Goal: Browse casually

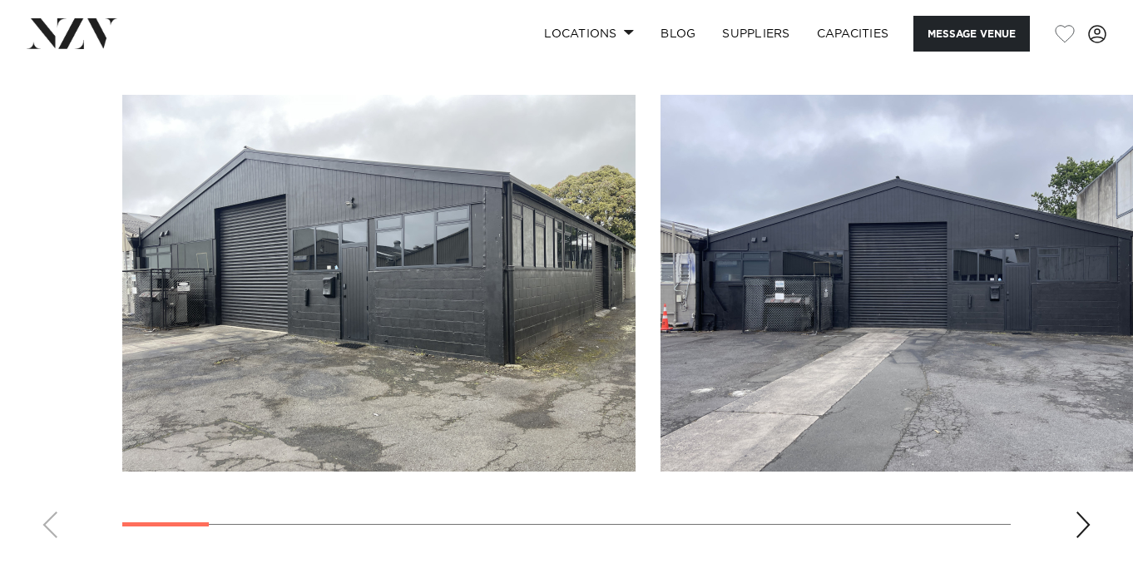
scroll to position [1436, 0]
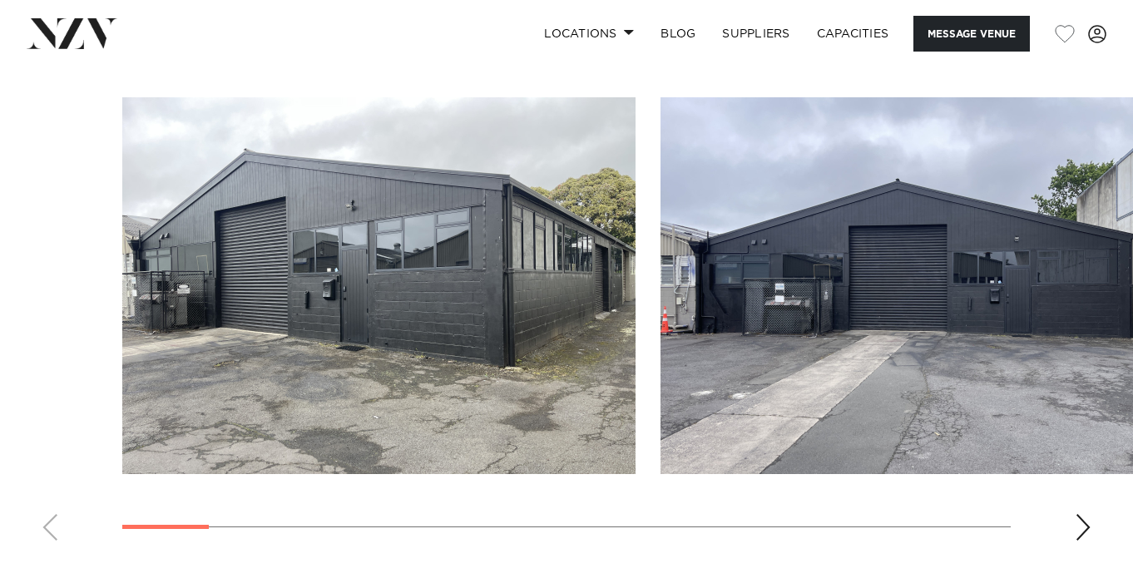
click at [1075, 527] on div "Next slide" at bounding box center [1083, 527] width 17 height 27
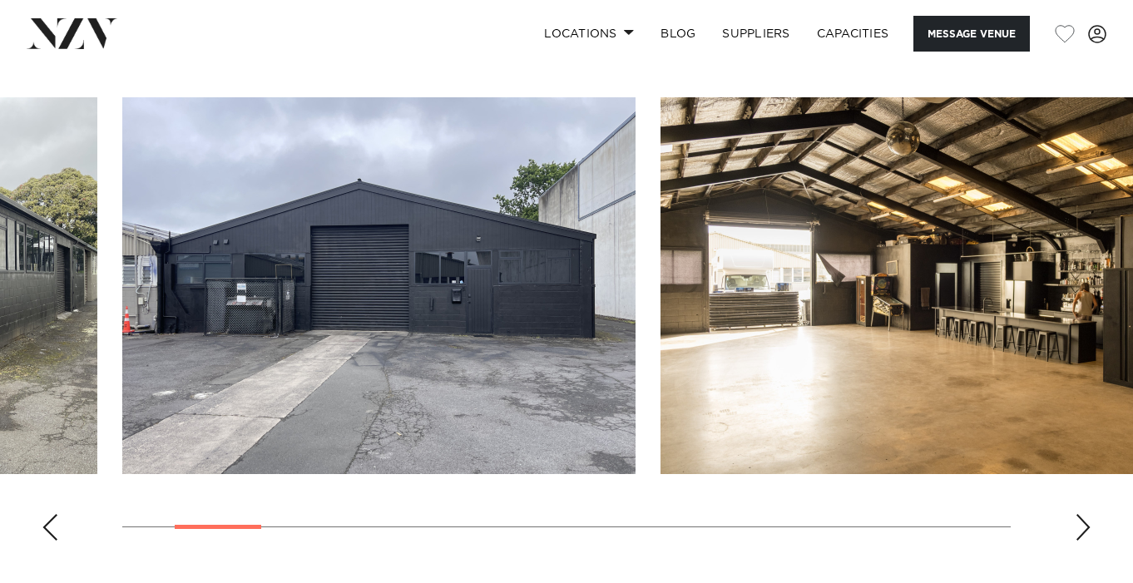
click at [1075, 527] on div "Next slide" at bounding box center [1083, 527] width 17 height 27
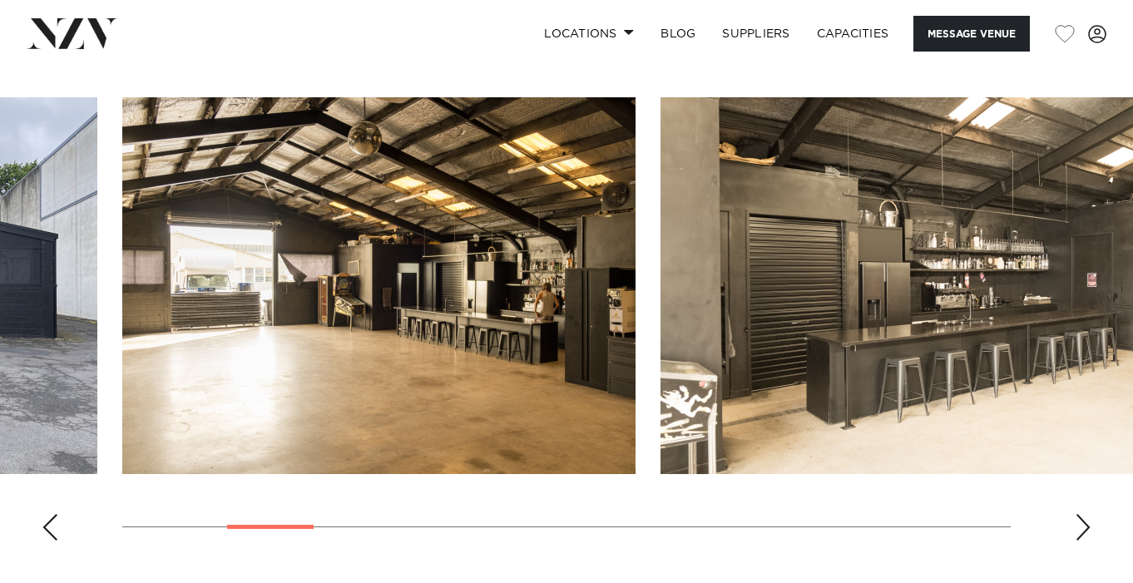
click at [1084, 532] on div "Next slide" at bounding box center [1083, 527] width 17 height 27
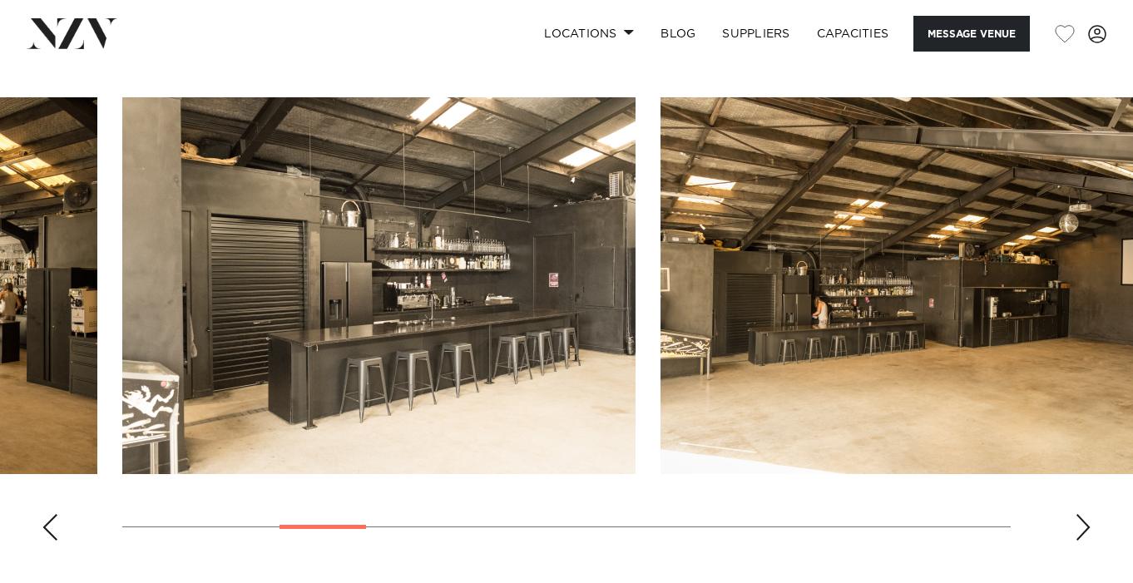
click at [1084, 532] on div "Next slide" at bounding box center [1083, 527] width 17 height 27
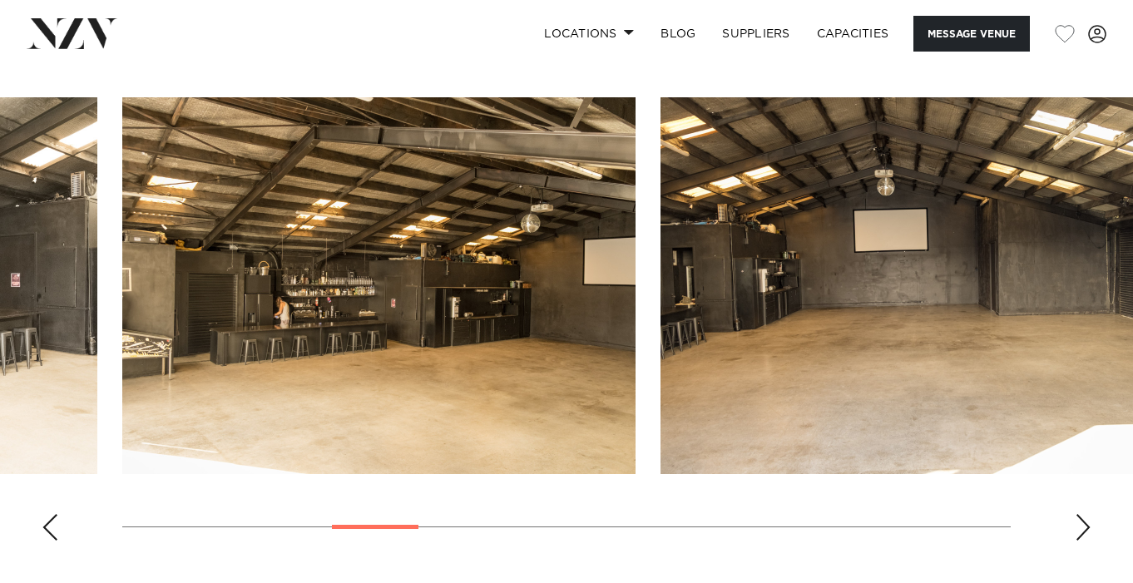
click at [1084, 532] on div "Next slide" at bounding box center [1083, 527] width 17 height 27
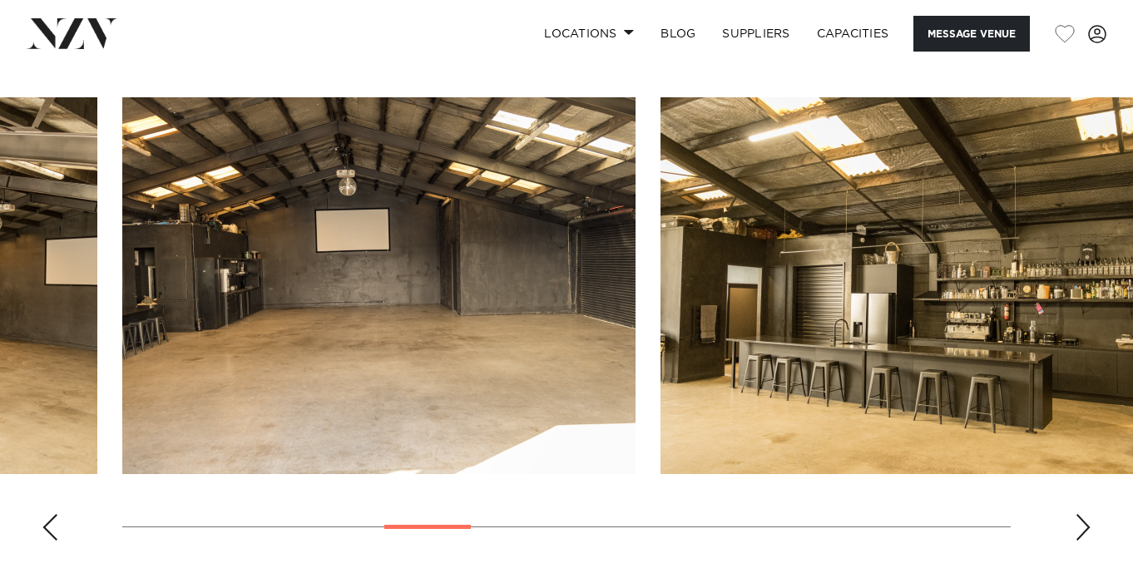
click at [1084, 532] on div "Next slide" at bounding box center [1083, 527] width 17 height 27
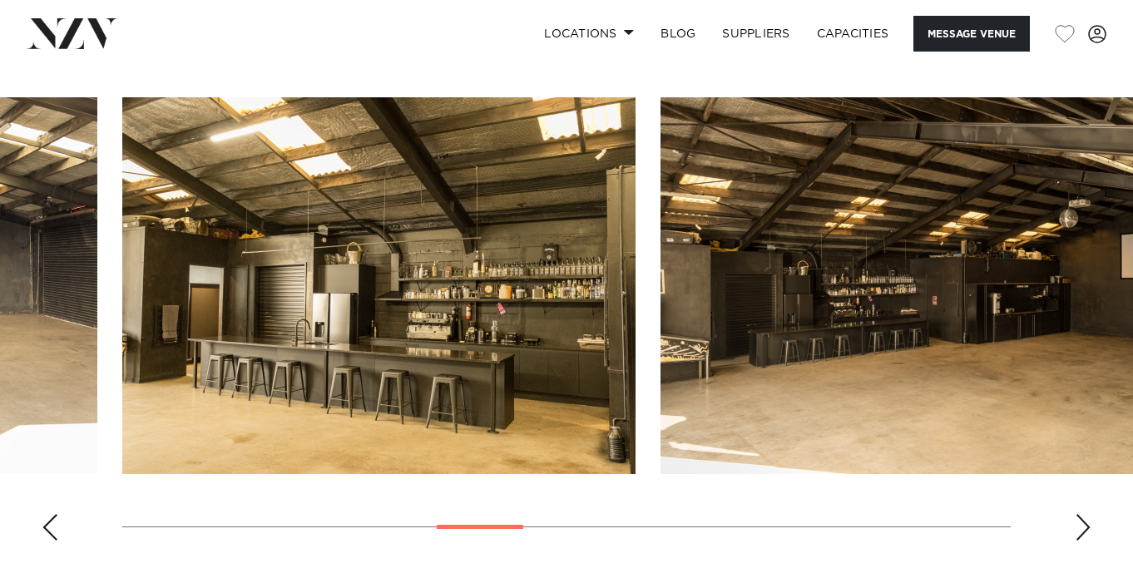
click at [1084, 532] on div "Next slide" at bounding box center [1083, 527] width 17 height 27
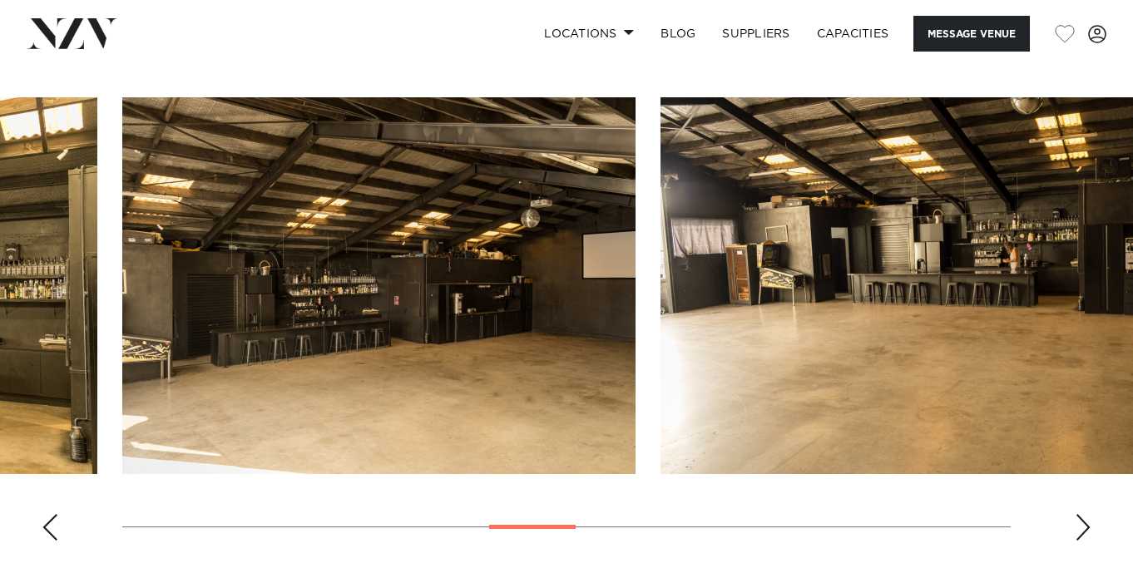
click at [1084, 532] on div "Next slide" at bounding box center [1083, 527] width 17 height 27
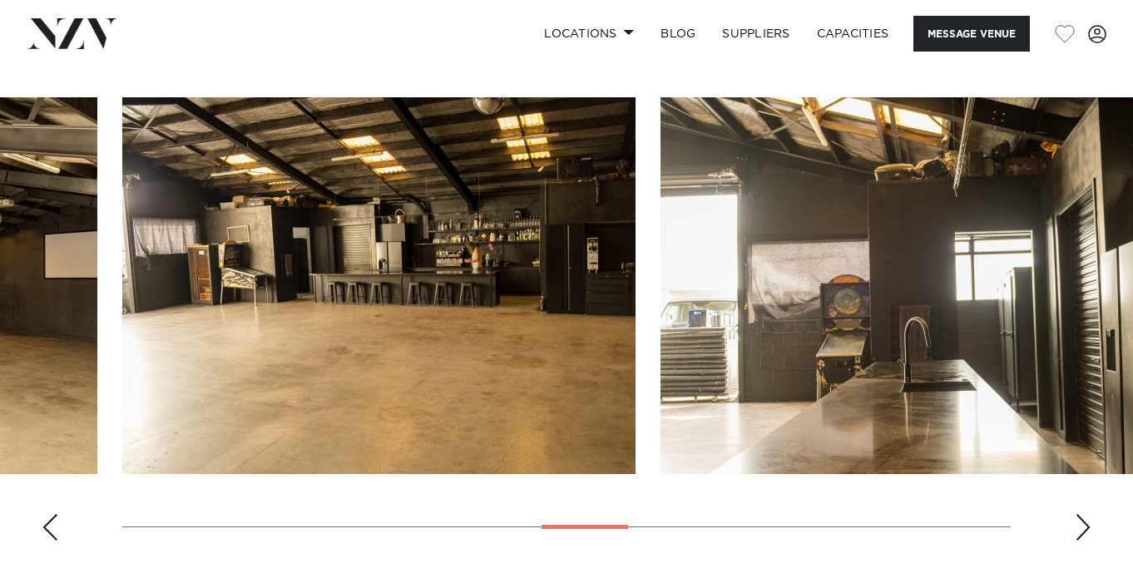
click at [1084, 532] on div "Next slide" at bounding box center [1083, 527] width 17 height 27
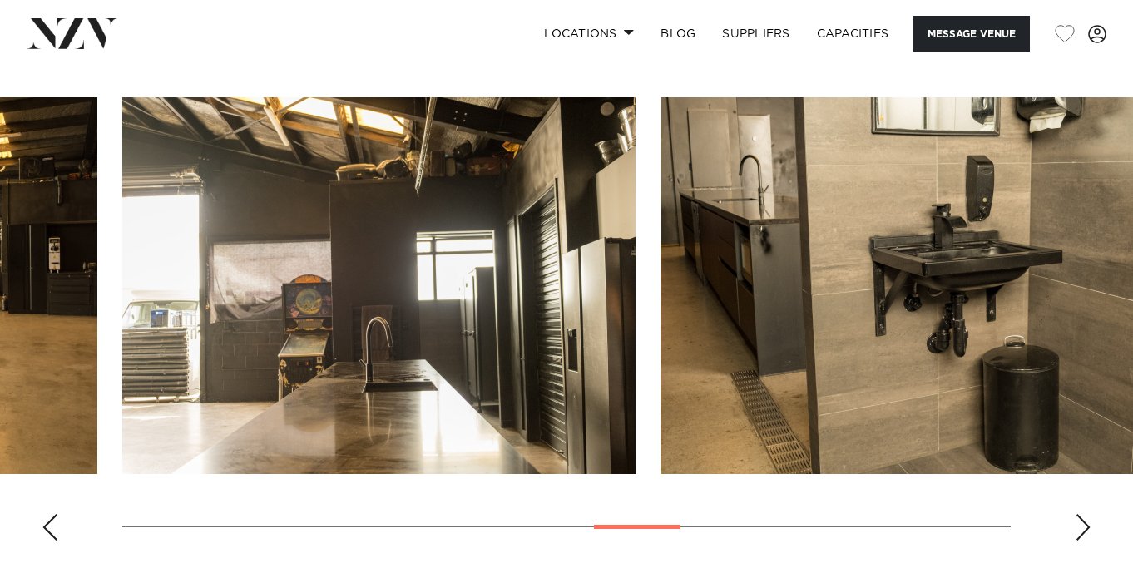
click at [1084, 532] on div "Next slide" at bounding box center [1083, 527] width 17 height 27
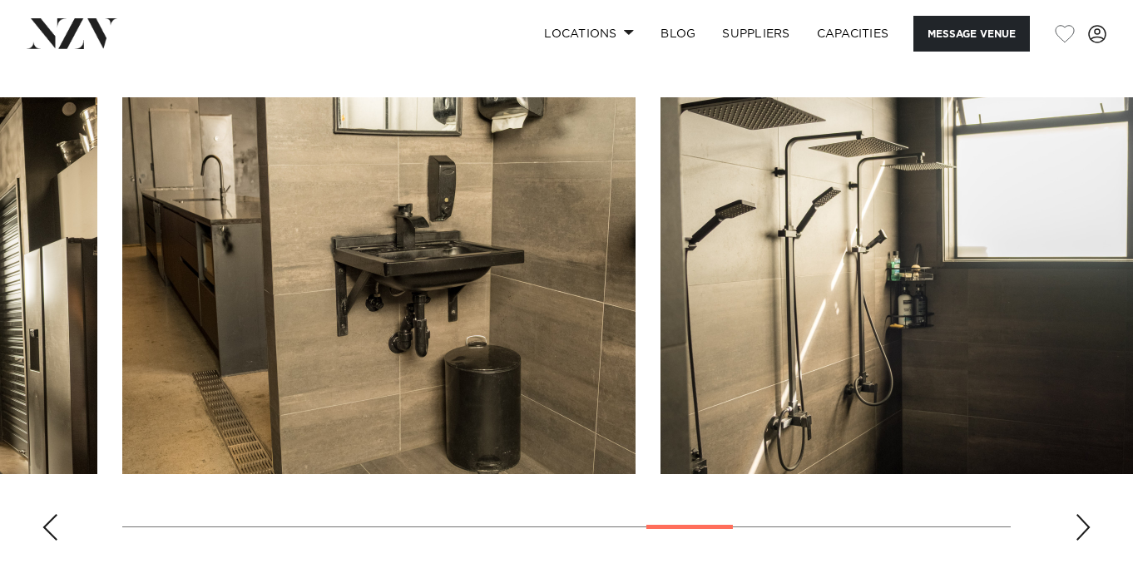
click at [1084, 532] on div "Next slide" at bounding box center [1083, 527] width 17 height 27
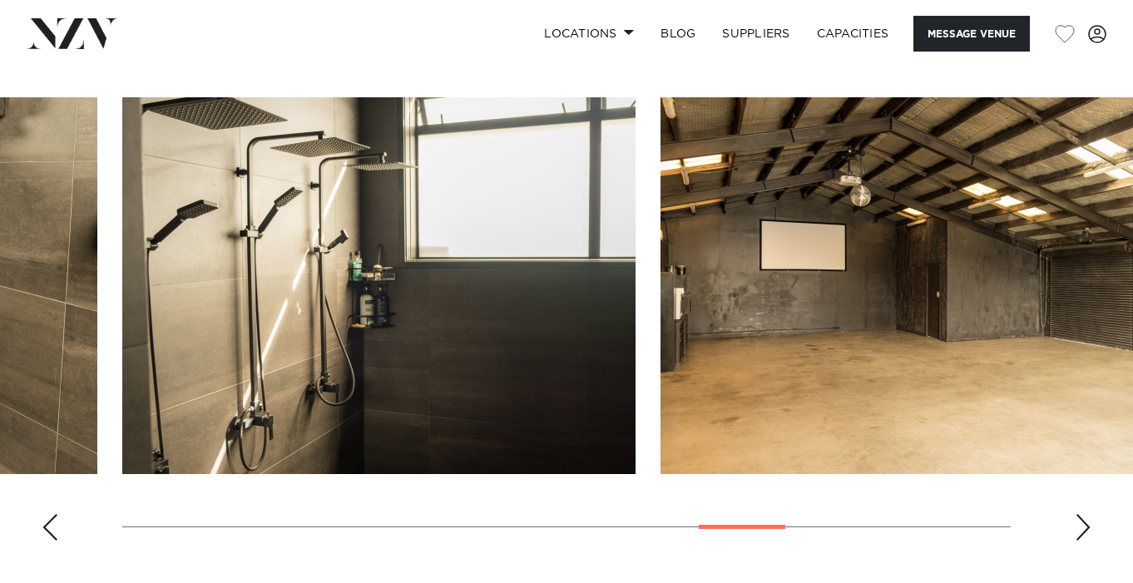
click at [1084, 532] on div "Next slide" at bounding box center [1083, 527] width 17 height 27
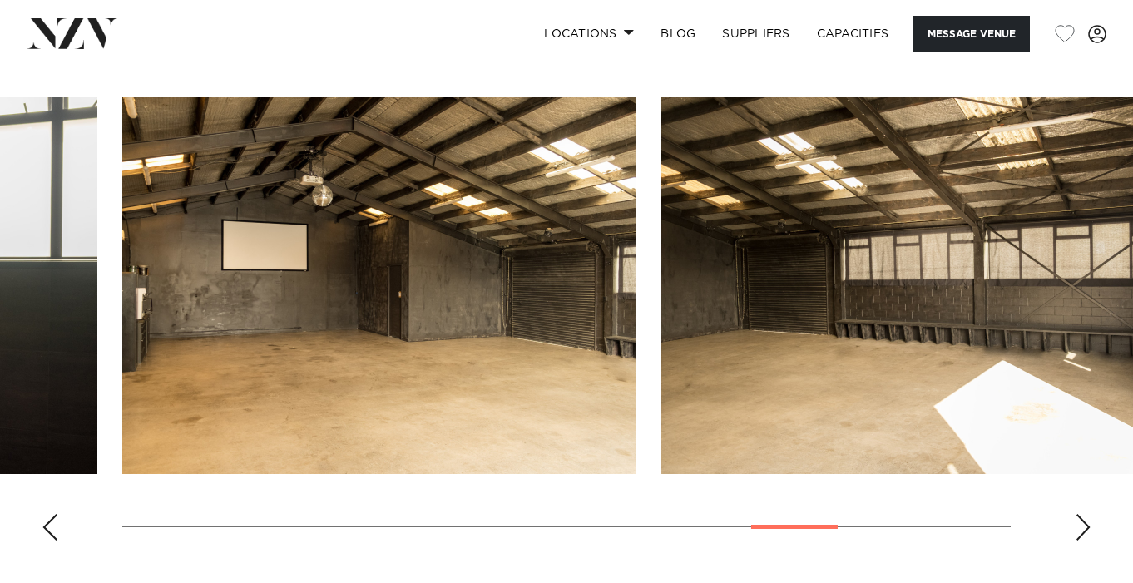
click at [1084, 532] on div "Next slide" at bounding box center [1083, 527] width 17 height 27
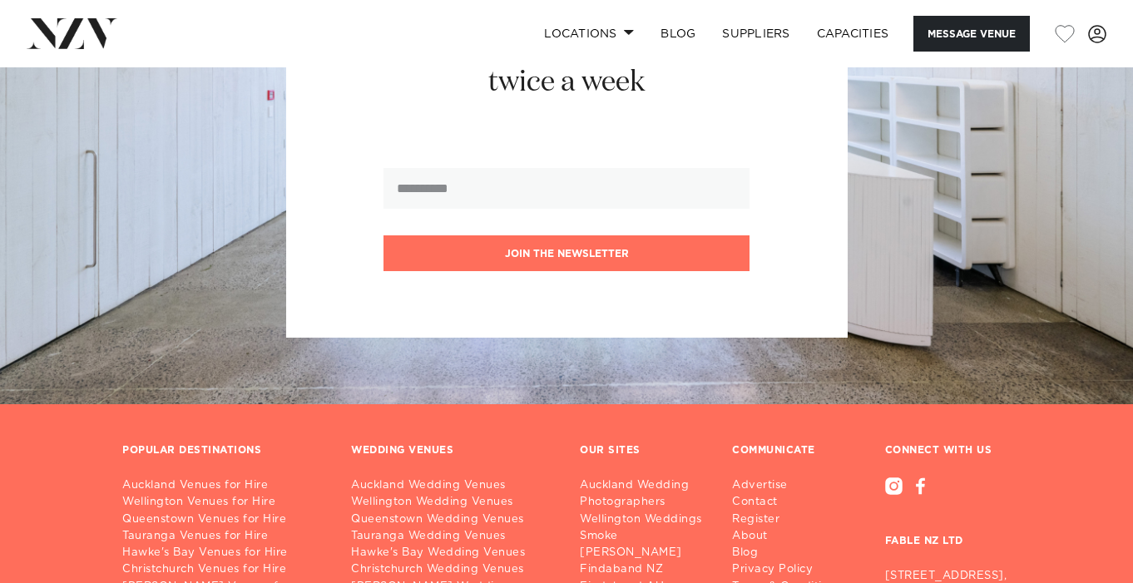
scroll to position [2493, 0]
